Goal: Task Accomplishment & Management: Use online tool/utility

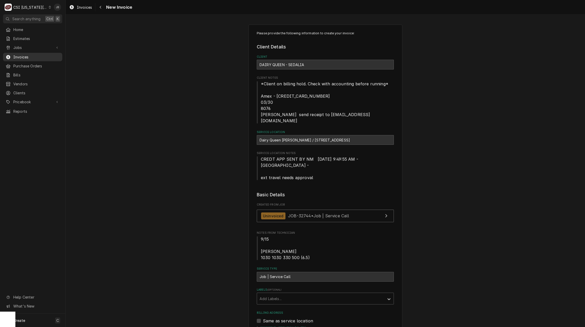
click at [30, 55] on span "Invoices" at bounding box center [36, 56] width 46 height 5
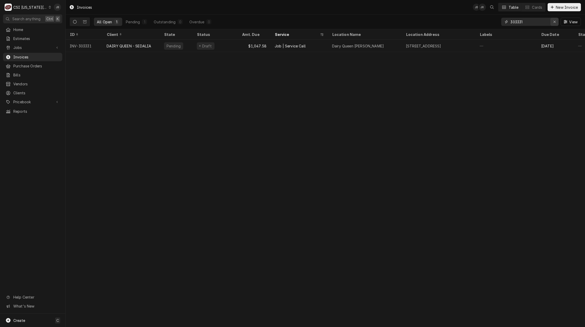
click at [556, 23] on div "Erase input" at bounding box center [554, 21] width 5 height 5
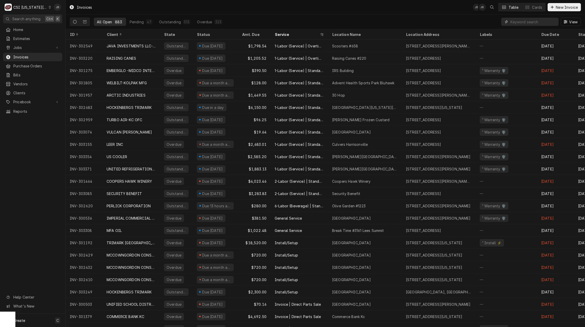
click at [532, 19] on input "Dynamic Content Wrapper" at bounding box center [533, 22] width 46 height 8
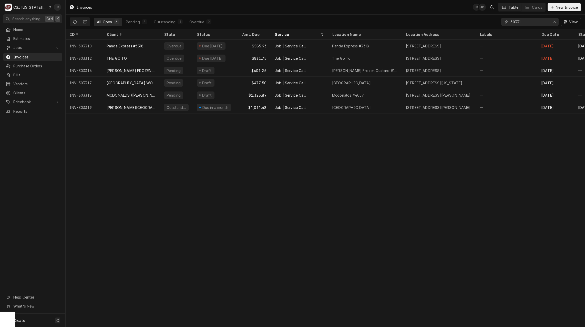
click at [525, 24] on input "30331" at bounding box center [529, 22] width 38 height 8
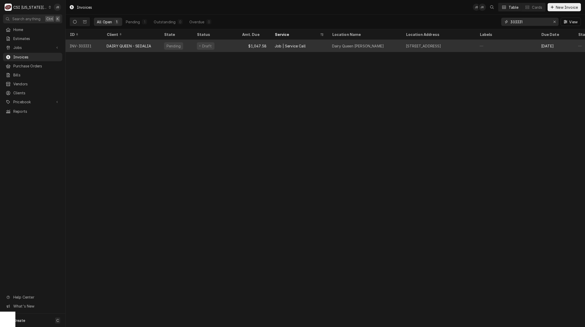
type input "303331"
click at [199, 45] on span "Dynamic Content Wrapper" at bounding box center [200, 46] width 2 height 3
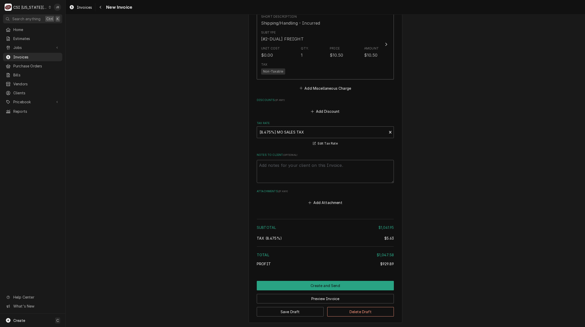
scroll to position [1201, 0]
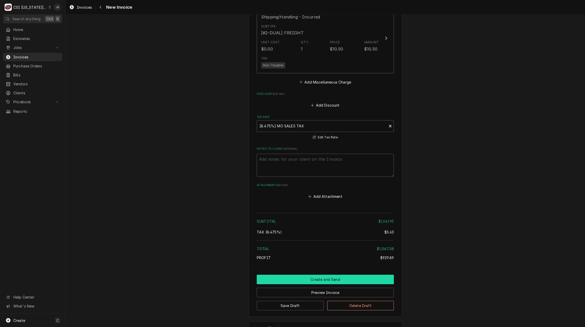
click at [305, 275] on button "Create and Send" at bounding box center [325, 279] width 137 height 9
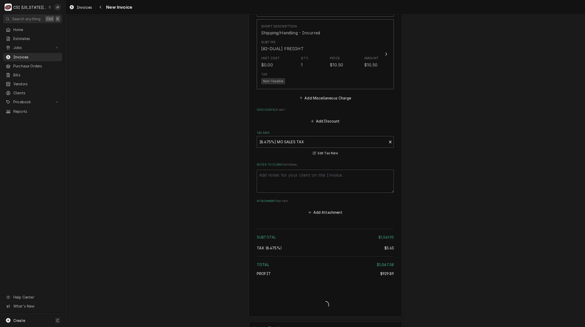
type textarea "x"
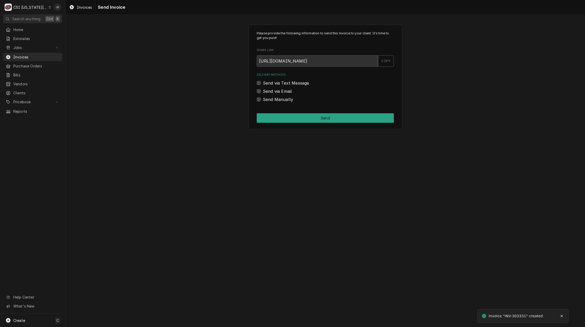
click at [288, 92] on label "Send via Email" at bounding box center [277, 91] width 29 height 6
click at [288, 92] on input "Send via Email" at bounding box center [331, 93] width 137 height 11
checkbox input "true"
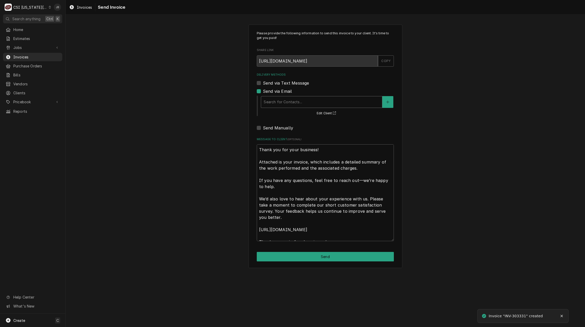
click at [291, 101] on div "Delivery Methods" at bounding box center [322, 101] width 116 height 9
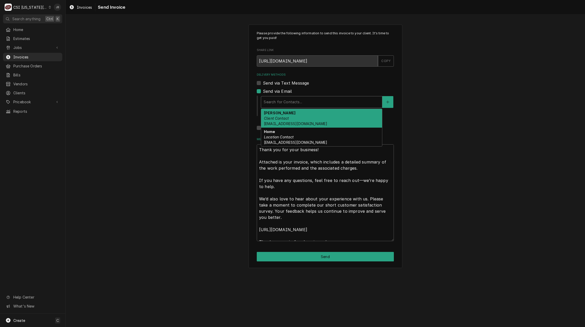
click at [317, 120] on div "Christina-ap Guesa Client Contact accountspayable@guesa.com" at bounding box center [321, 118] width 121 height 19
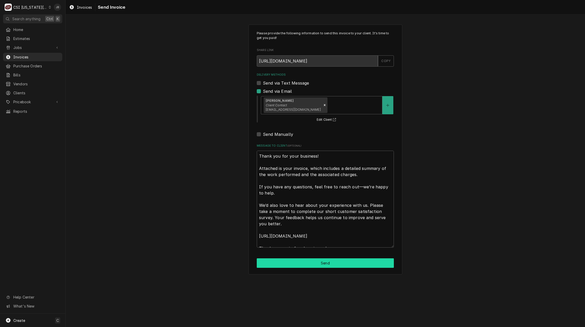
click at [304, 259] on button "Send" at bounding box center [325, 262] width 137 height 9
type textarea "x"
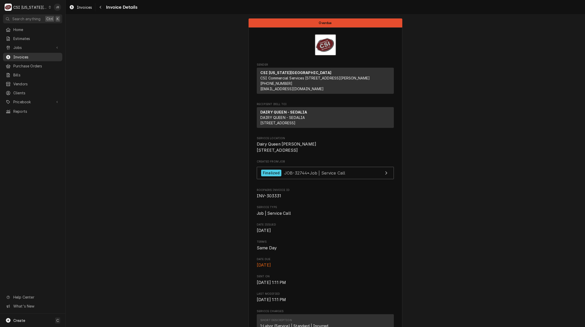
click at [41, 54] on span "Invoices" at bounding box center [36, 56] width 46 height 5
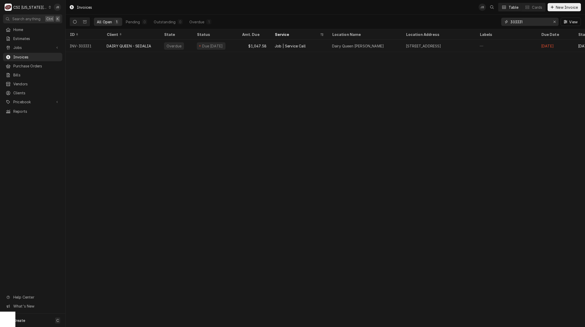
click at [532, 22] on input "303331" at bounding box center [529, 22] width 38 height 8
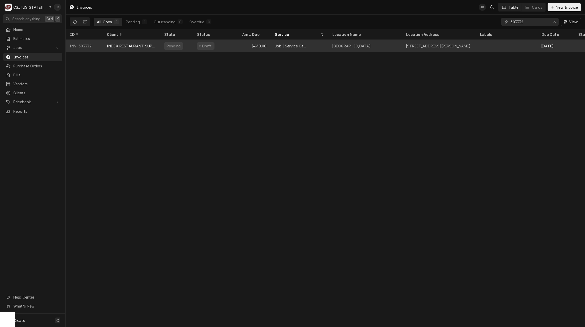
type input "303332"
click at [303, 46] on div "Job | Service Call" at bounding box center [290, 45] width 31 height 5
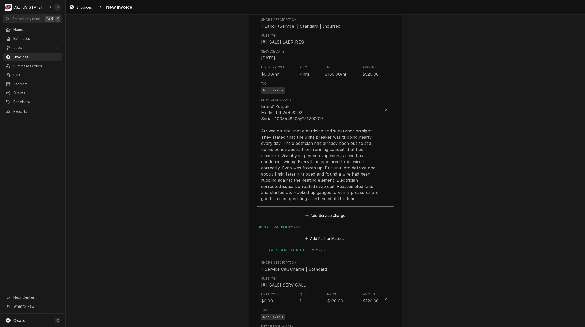
scroll to position [512, 0]
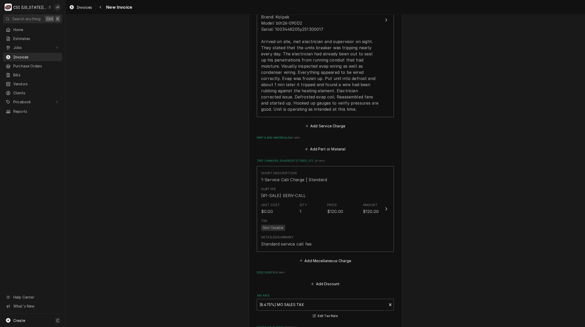
click at [450, 74] on div "Please provide the following information to create your invoice: Client Details…" at bounding box center [325, 4] width 519 height 992
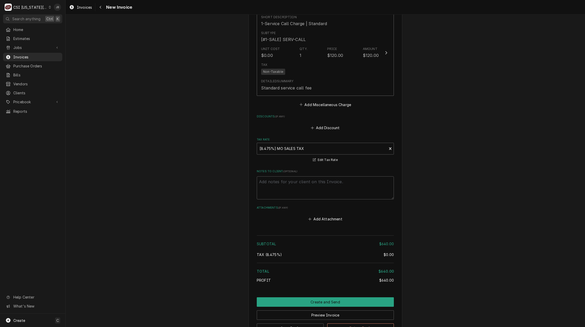
scroll to position [709, 0]
